Goal: Information Seeking & Learning: Learn about a topic

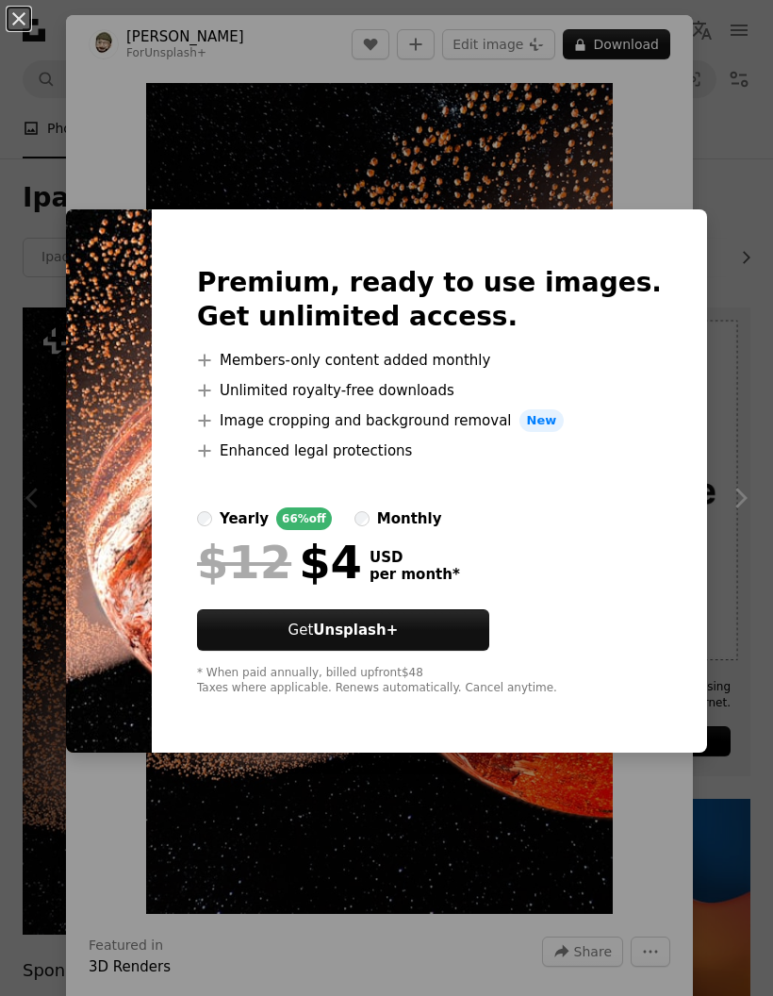
scroll to position [171, 0]
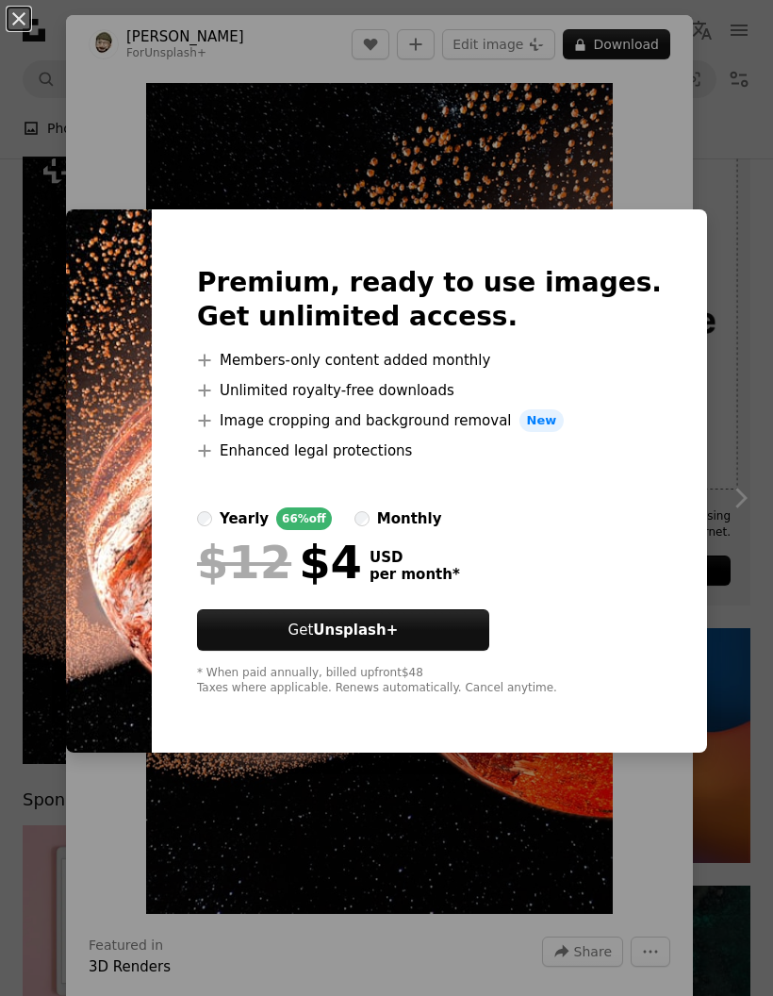
click at [625, 169] on div "An X shape Premium, ready to use images. Get unlimited access. A plus sign Memb…" at bounding box center [386, 498] width 773 height 996
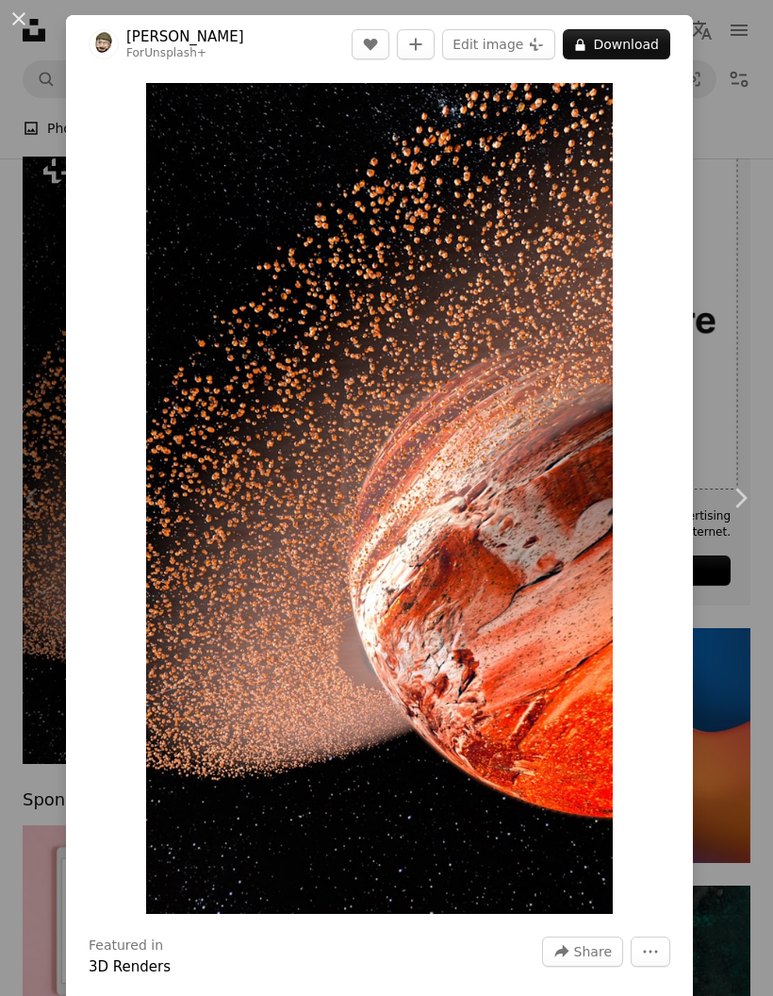
click at [526, 50] on button "Edit image Plus sign for Unsplash+" at bounding box center [498, 44] width 113 height 30
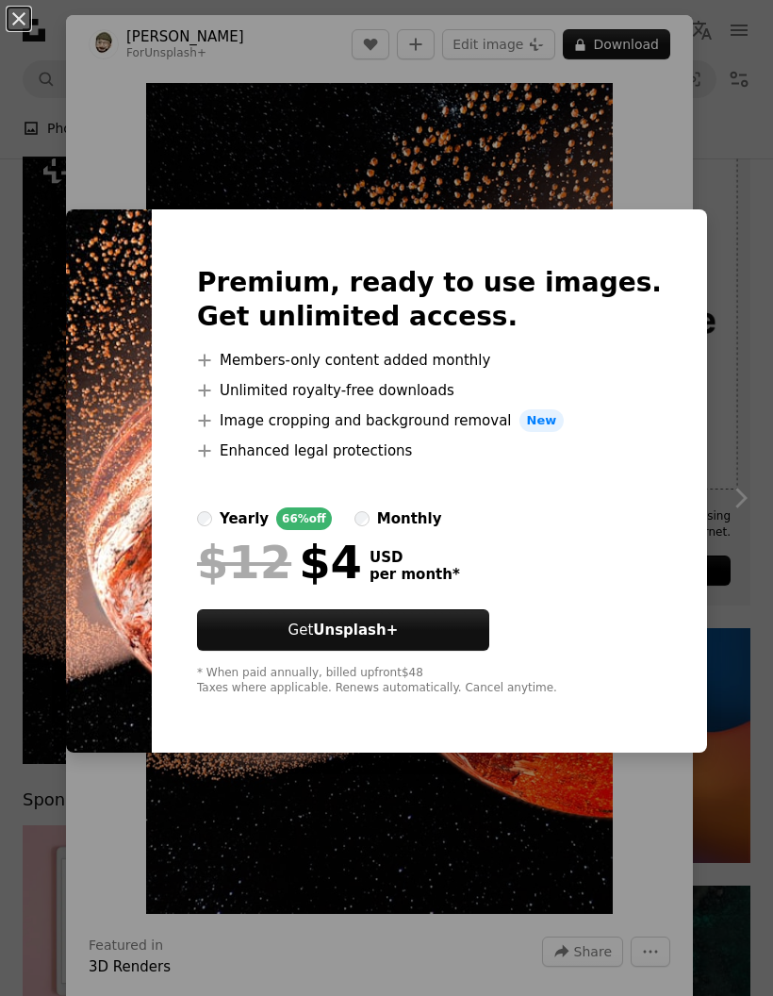
click at [594, 169] on div "An X shape Premium, ready to use images. Get unlimited access. A plus sign Memb…" at bounding box center [386, 498] width 773 height 996
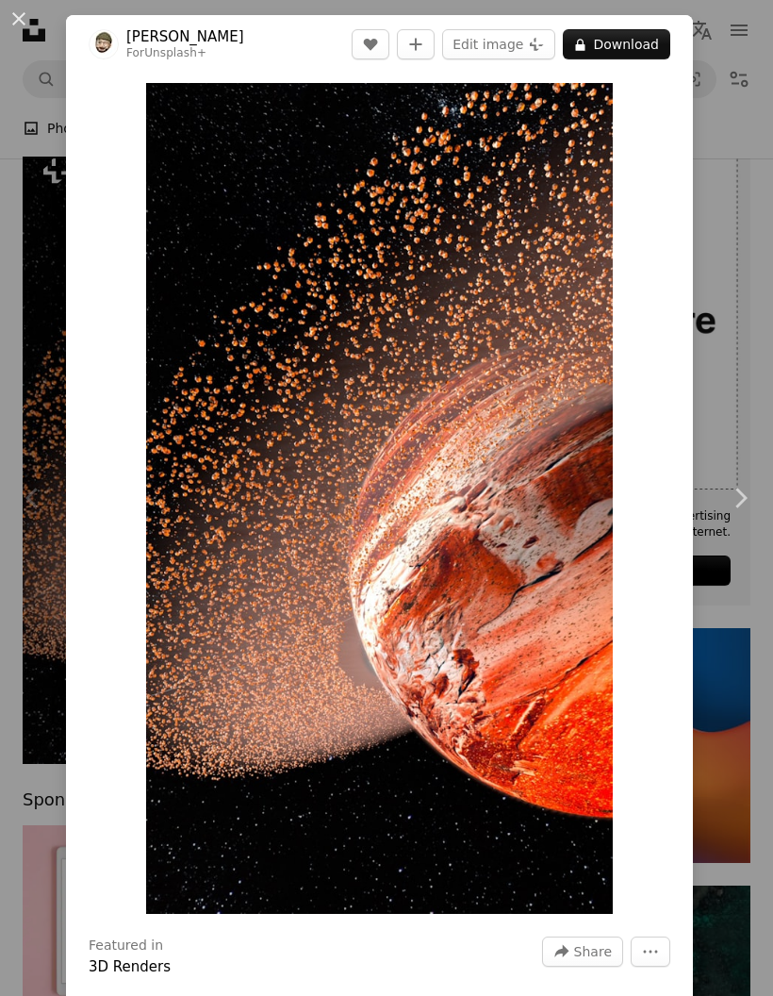
click at [14, 23] on button "An X shape" at bounding box center [19, 19] width 23 height 23
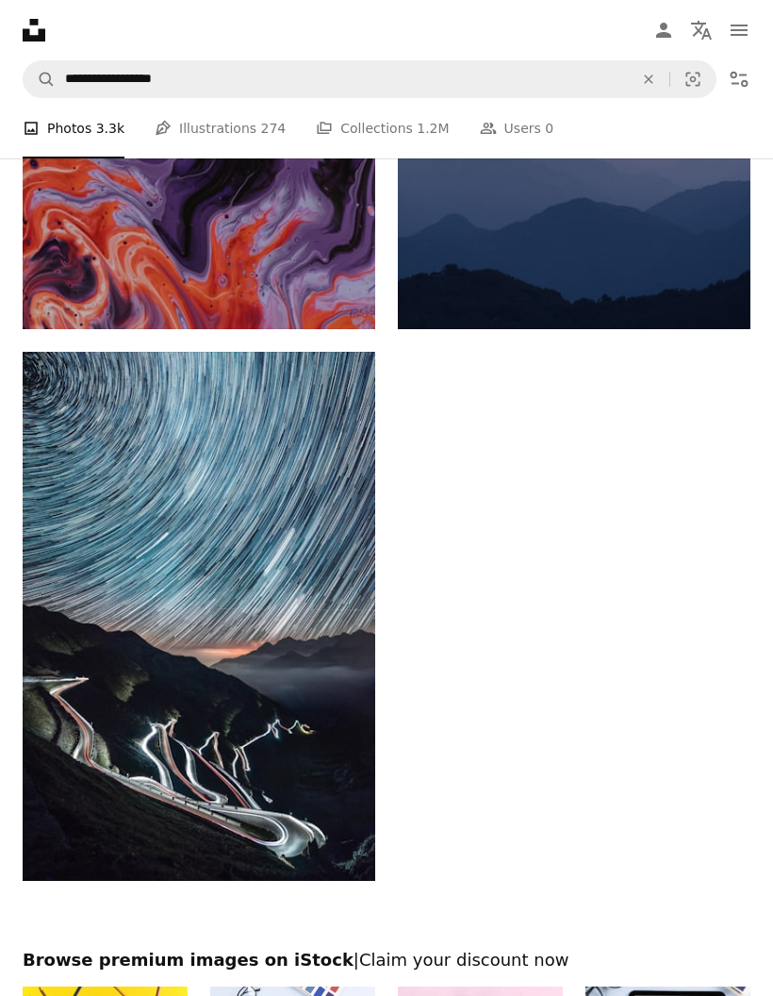
scroll to position [5116, 0]
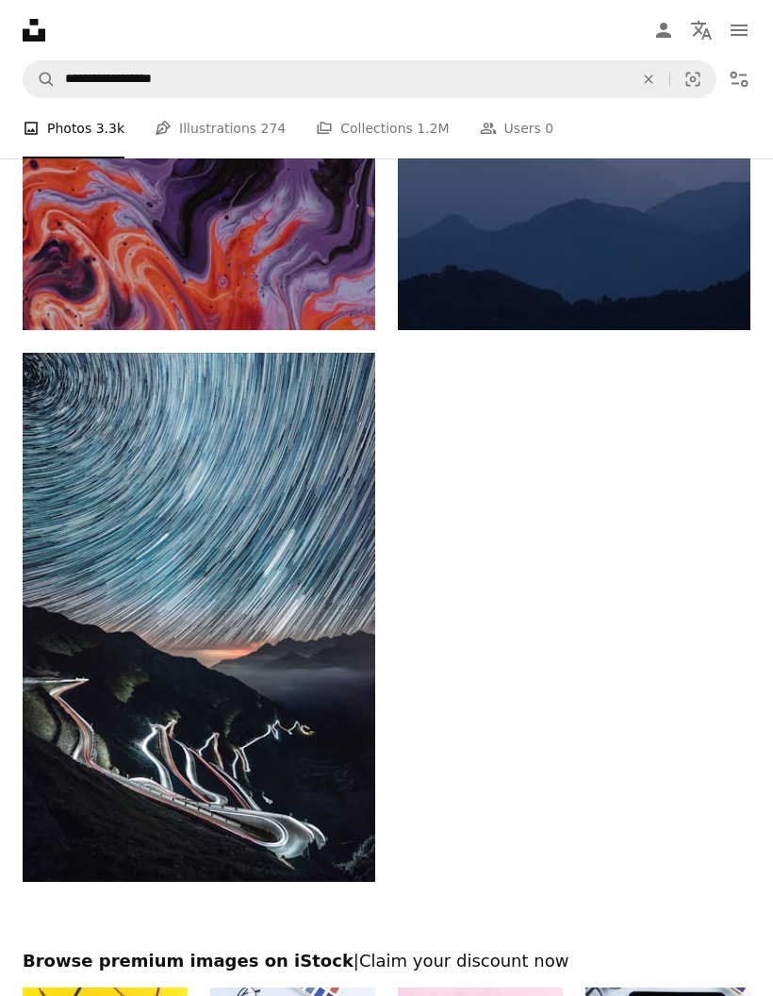
click at [294, 558] on img at bounding box center [199, 617] width 353 height 529
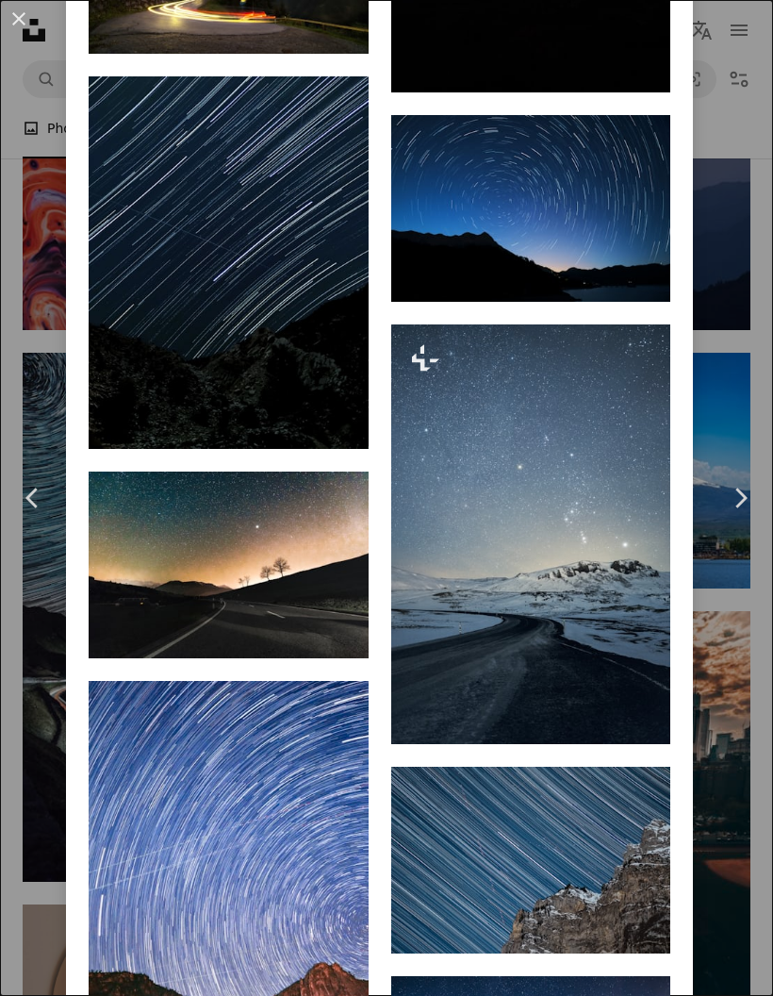
scroll to position [3216, 0]
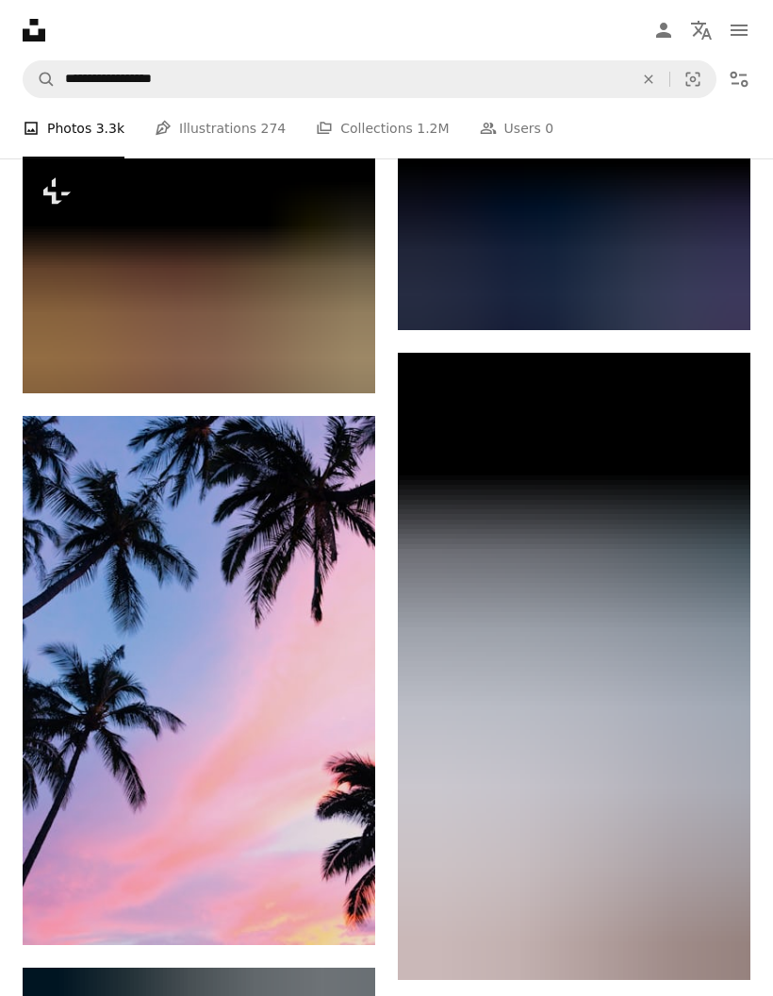
scroll to position [6497, 0]
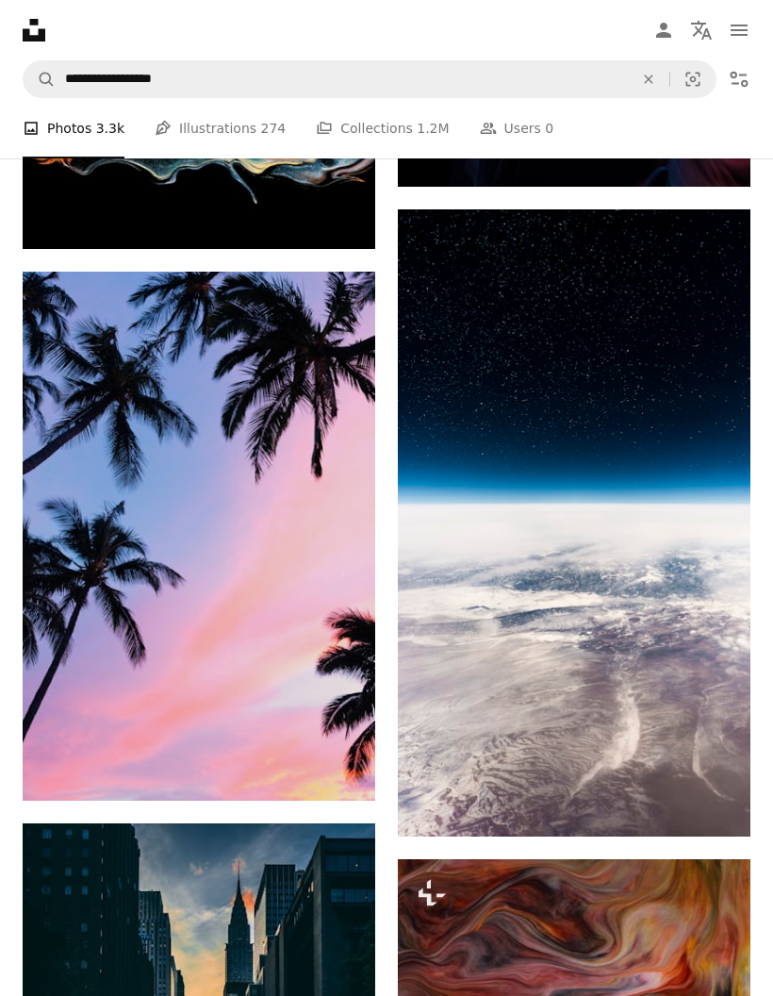
click at [634, 508] on img at bounding box center [574, 522] width 353 height 627
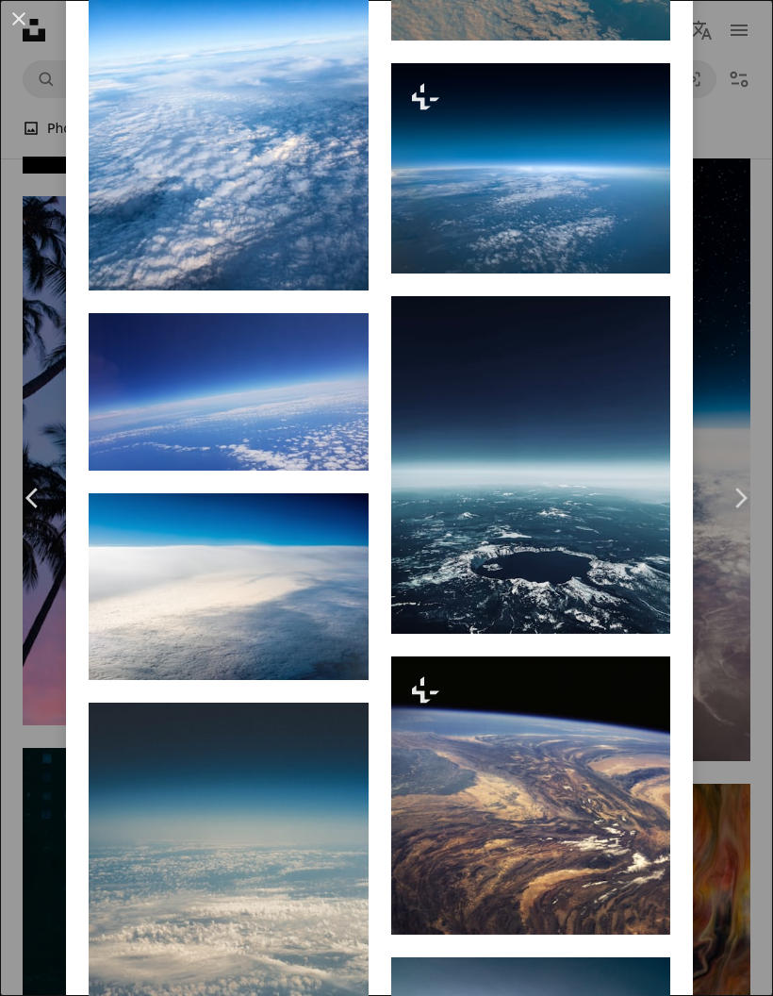
scroll to position [2111, 0]
